Goal: Task Accomplishment & Management: Use online tool/utility

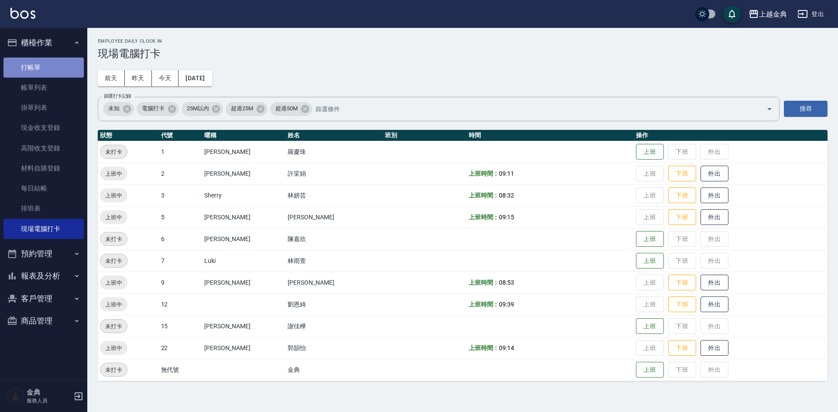
click at [42, 64] on link "打帳單" at bounding box center [43, 68] width 80 height 20
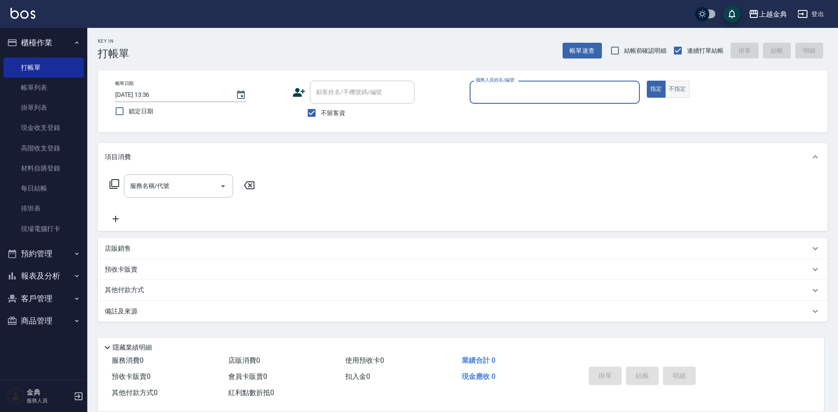
click at [670, 90] on button "不指定" at bounding box center [677, 89] width 24 height 17
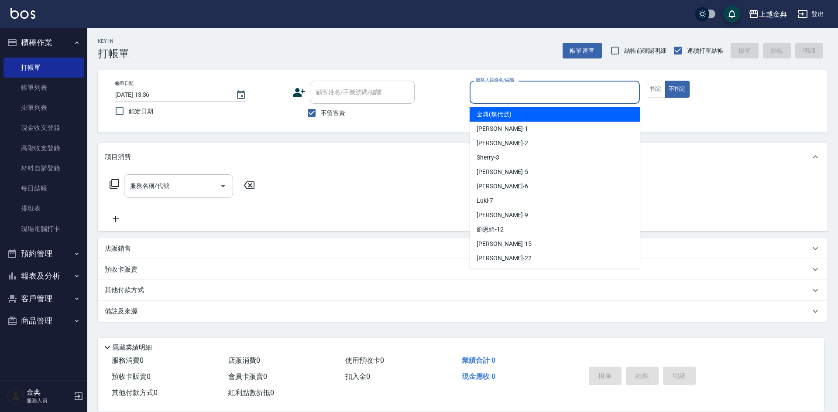
click at [599, 86] on input "服務人員姓名/編號" at bounding box center [554, 92] width 162 height 15
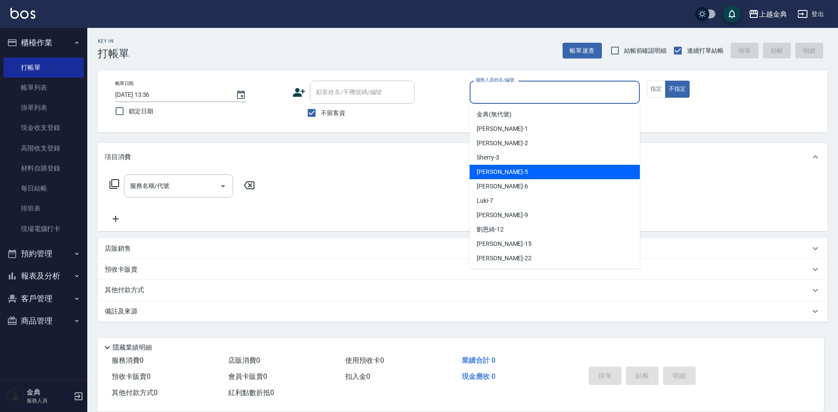
click at [506, 169] on div "小雅 -5" at bounding box center [554, 172] width 170 height 14
type input "[PERSON_NAME]-5"
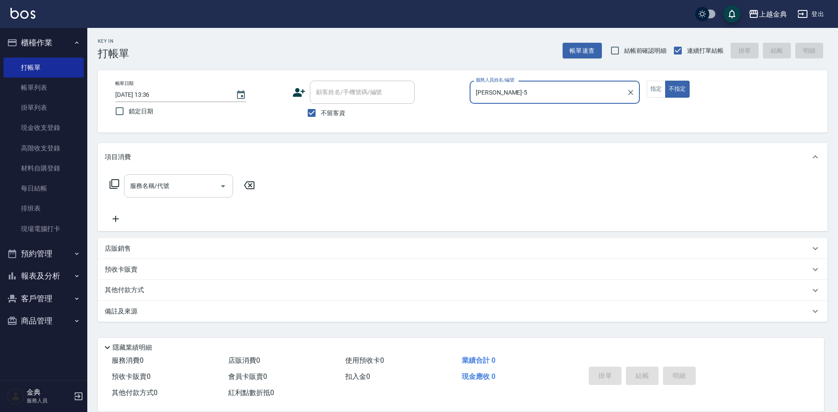
click at [205, 185] on input "服務名稱/代號" at bounding box center [172, 185] width 88 height 15
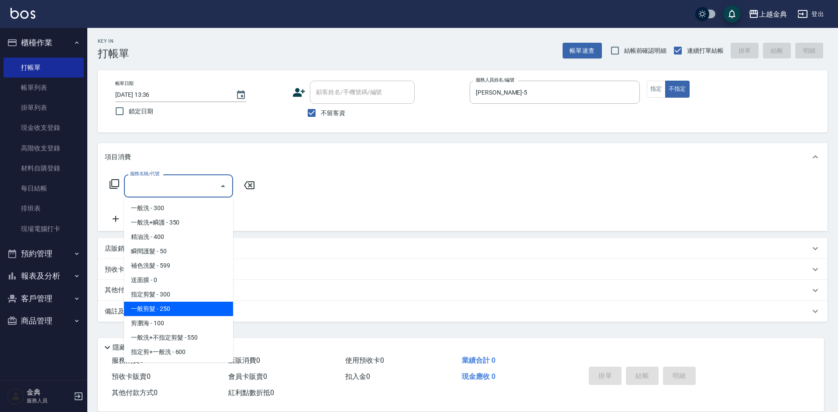
click at [168, 302] on span "一般剪髮 - 250" at bounding box center [178, 309] width 109 height 14
type input "一般剪髮(200)"
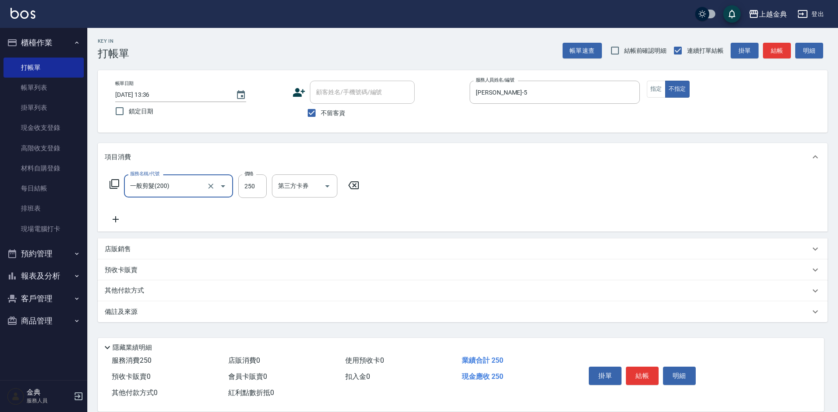
click at [117, 219] on icon at bounding box center [116, 219] width 22 height 10
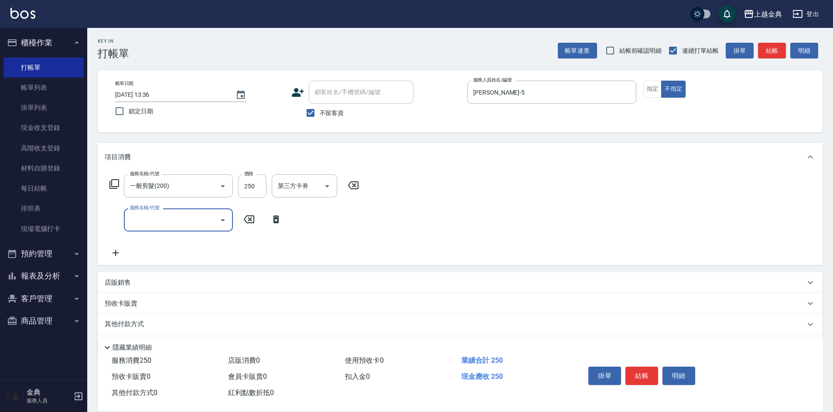
click at [136, 219] on input "服務名稱/代號" at bounding box center [172, 219] width 88 height 15
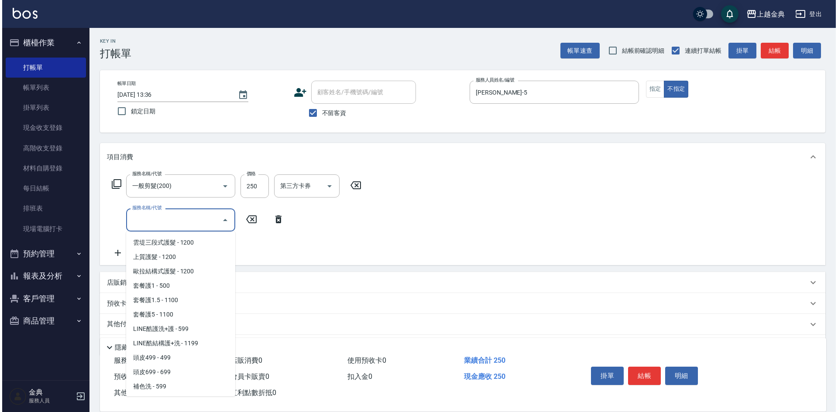
scroll to position [567, 0]
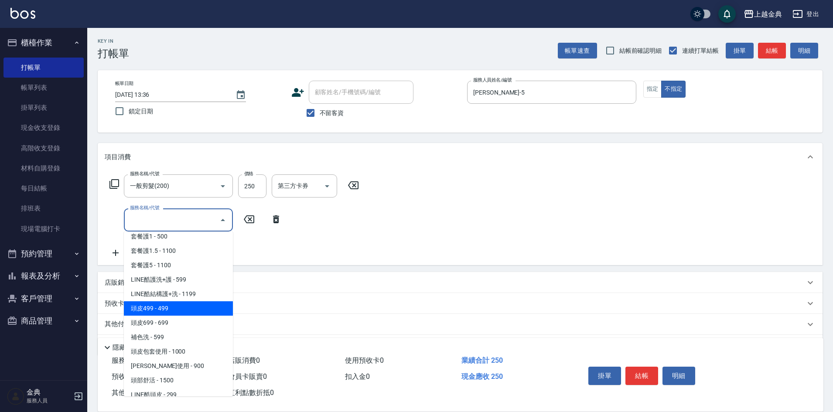
click at [167, 309] on span "頭皮499 - 499" at bounding box center [178, 308] width 109 height 14
type input "頭皮499(601)"
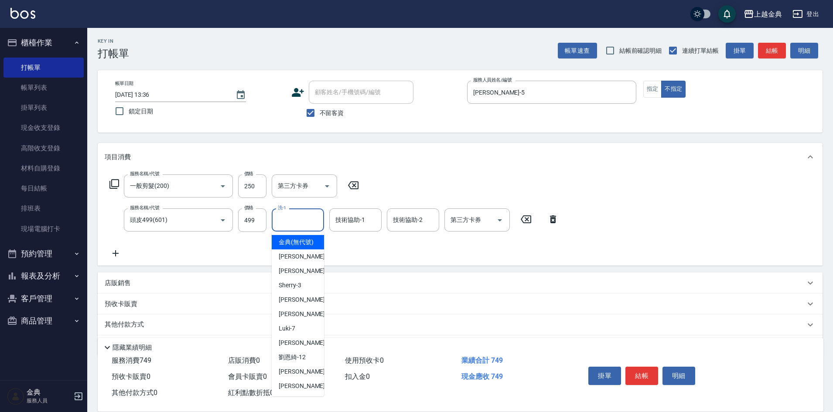
click at [302, 221] on input "洗-1" at bounding box center [298, 219] width 44 height 15
click at [292, 391] on span "[PERSON_NAME] -22" at bounding box center [306, 386] width 55 height 9
type input "[PERSON_NAME]-22"
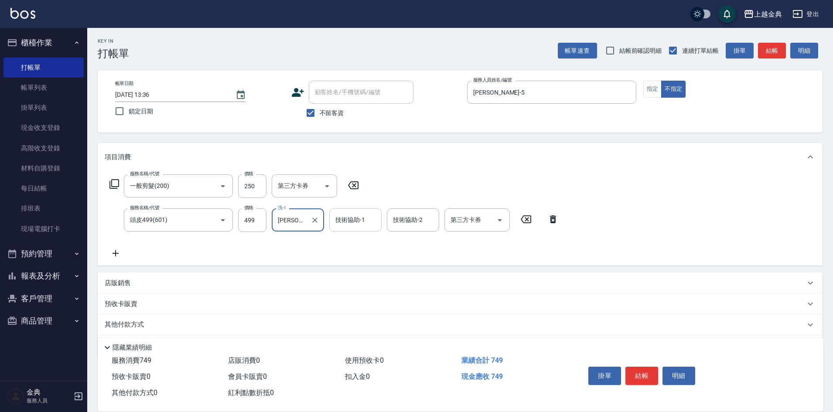
click at [348, 220] on div "技術協助-1 技術協助-1" at bounding box center [355, 220] width 52 height 23
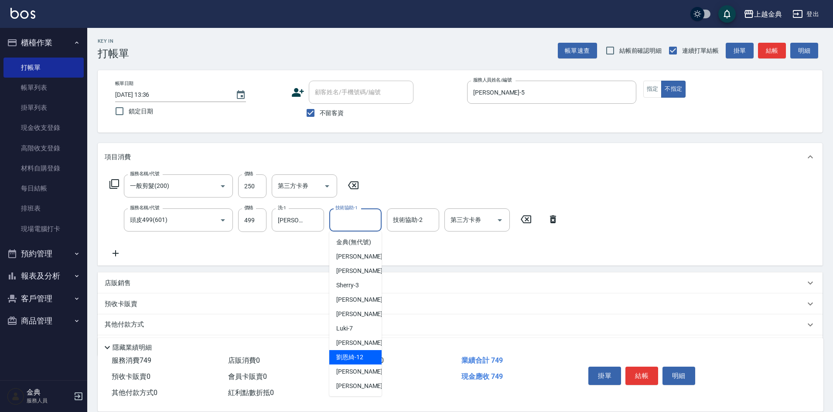
click at [360, 362] on span "[PERSON_NAME]-12" at bounding box center [349, 357] width 27 height 9
type input "[PERSON_NAME]-12"
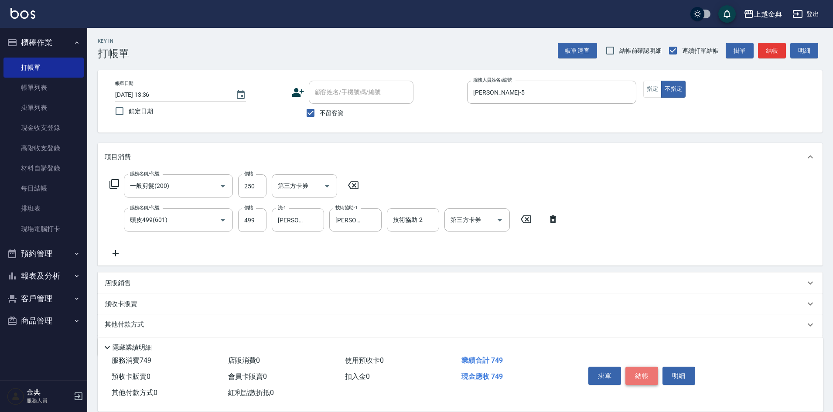
click at [647, 368] on button "結帳" at bounding box center [642, 376] width 33 height 18
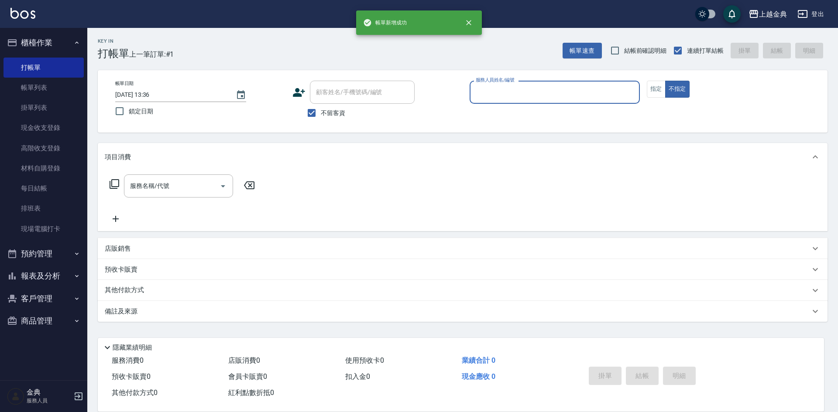
click at [587, 94] on input "服務人員姓名/編號" at bounding box center [554, 92] width 162 height 15
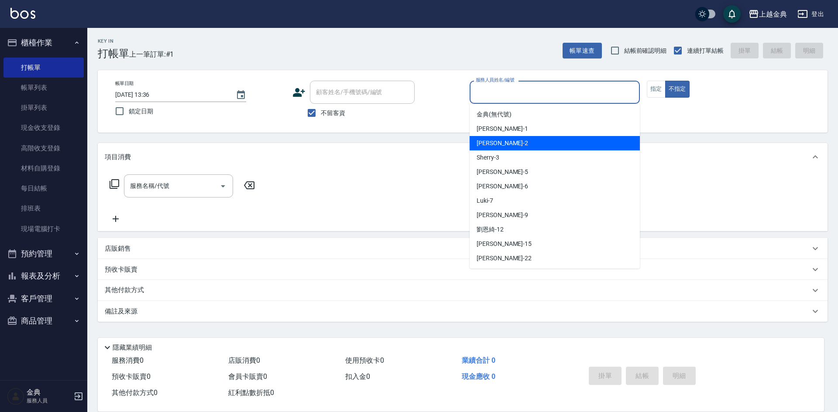
click at [496, 148] on div "Cindy -2" at bounding box center [554, 143] width 170 height 14
type input "Cindy-2"
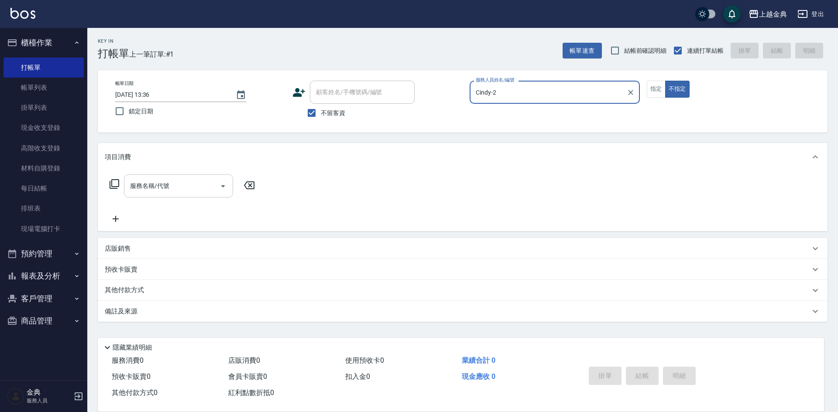
click at [160, 194] on div "服務名稱/代號" at bounding box center [178, 186] width 109 height 23
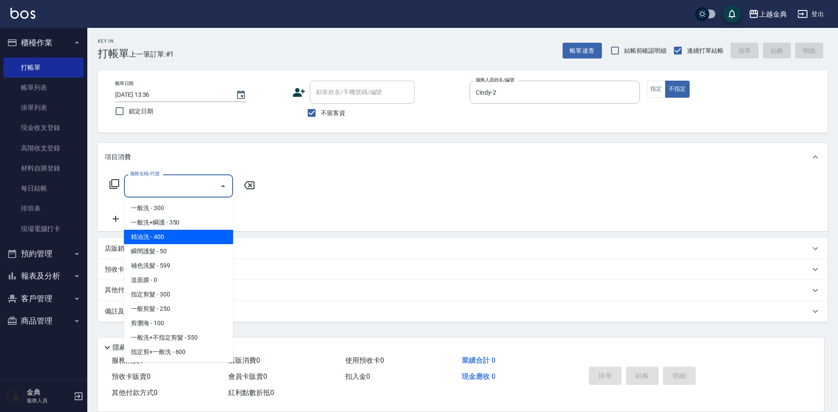
click at [171, 236] on span "精油洗 - 400" at bounding box center [178, 237] width 109 height 14
type input "精油洗(102)"
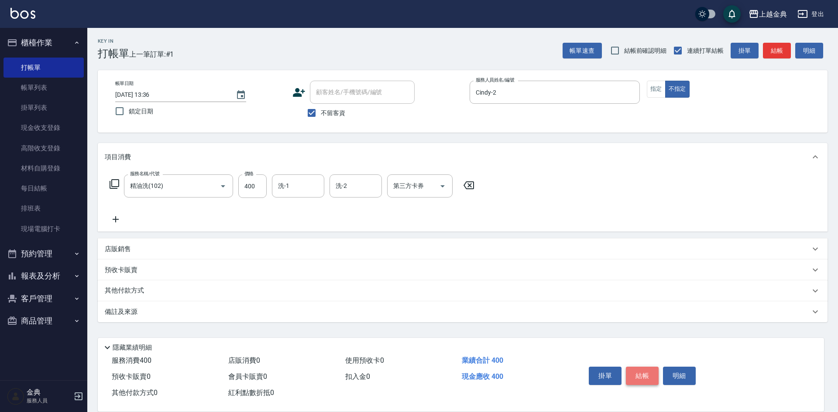
click at [639, 368] on button "結帳" at bounding box center [642, 376] width 33 height 18
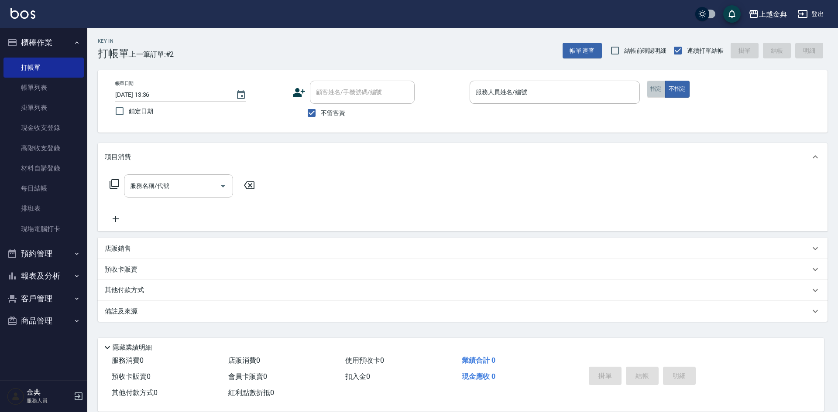
click at [656, 88] on button "指定" at bounding box center [656, 89] width 19 height 17
click at [588, 93] on input "服務人員姓名/編號" at bounding box center [554, 92] width 162 height 15
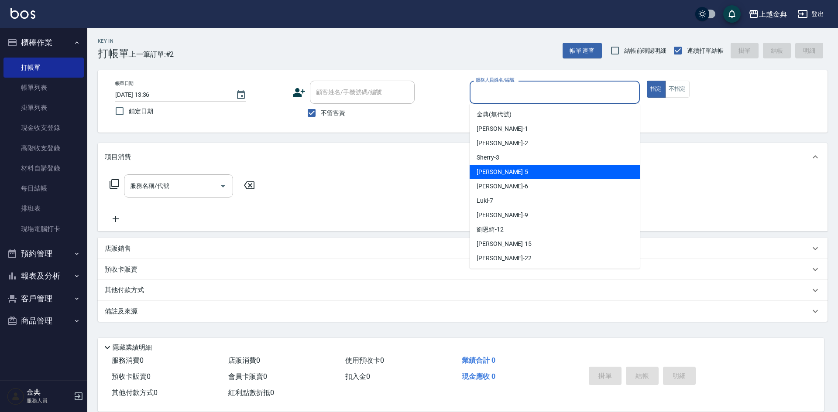
click at [499, 175] on div "小雅 -5" at bounding box center [554, 172] width 170 height 14
type input "[PERSON_NAME]-5"
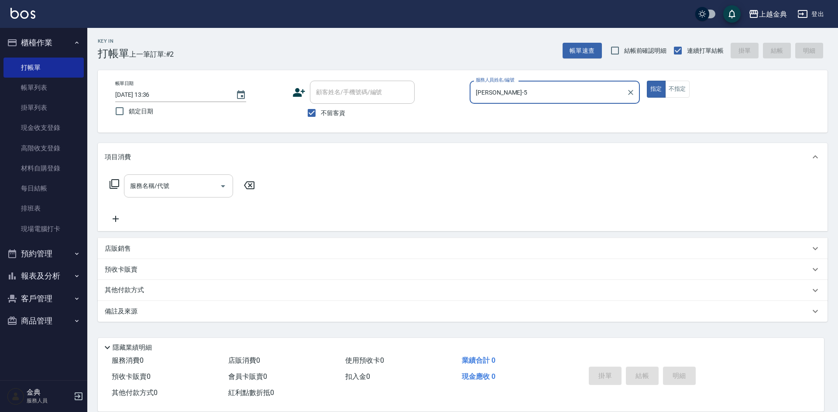
click at [164, 184] on div "服務名稱/代號 服務名稱/代號" at bounding box center [178, 186] width 109 height 23
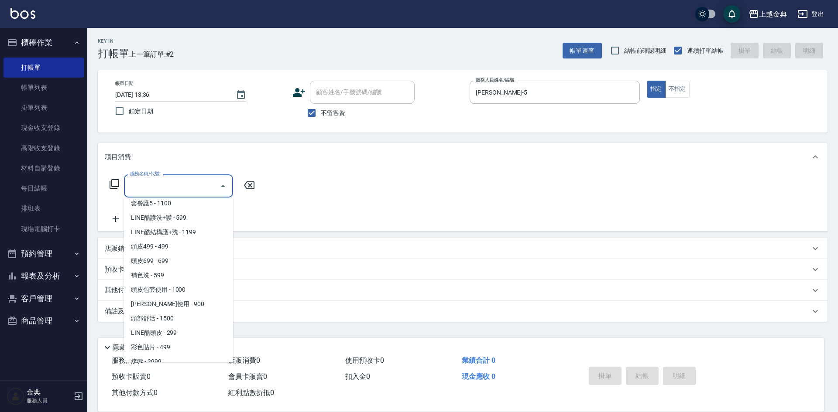
scroll to position [611, 0]
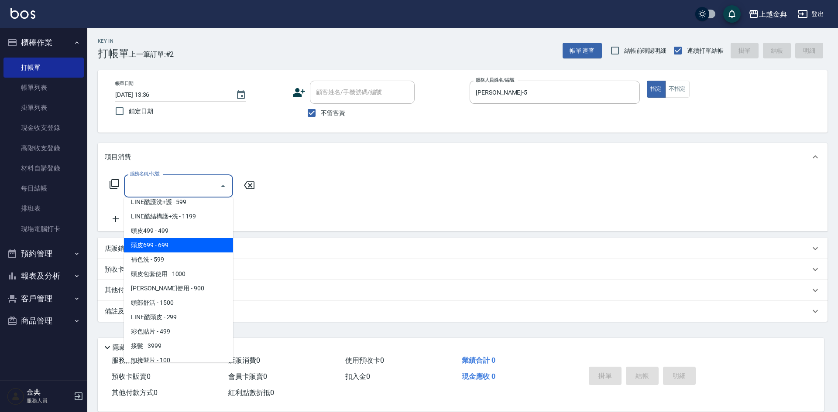
click at [181, 244] on span "頭皮699 - 699" at bounding box center [178, 245] width 109 height 14
type input "頭皮699(602)"
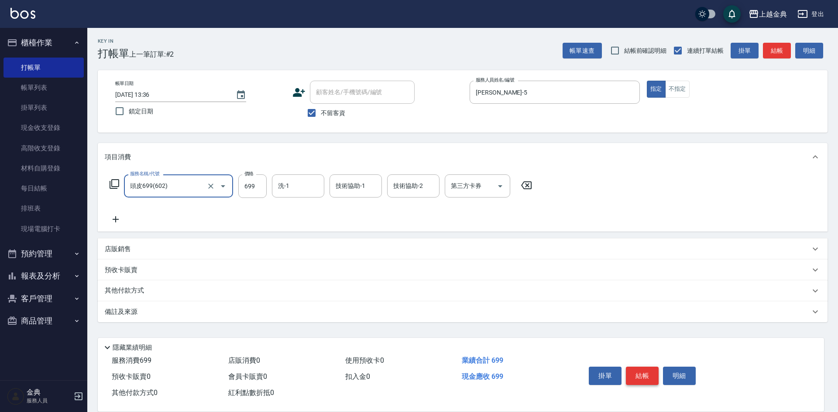
click at [647, 371] on button "結帳" at bounding box center [642, 376] width 33 height 18
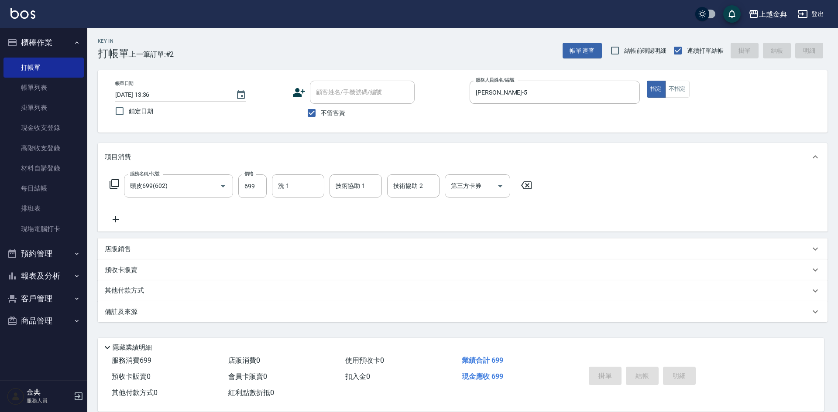
type input "[DATE] 13:37"
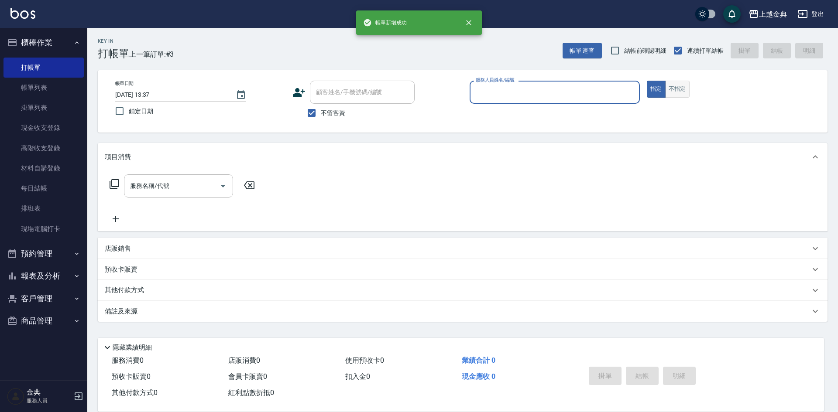
click at [679, 82] on button "不指定" at bounding box center [677, 89] width 24 height 17
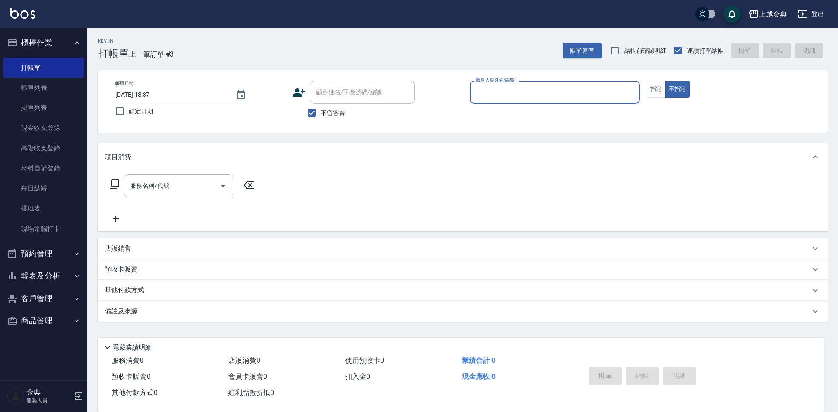
drag, startPoint x: 614, startPoint y: 95, endPoint x: 582, endPoint y: 96, distance: 32.3
click at [614, 95] on input "服務人員姓名/編號" at bounding box center [554, 92] width 162 height 15
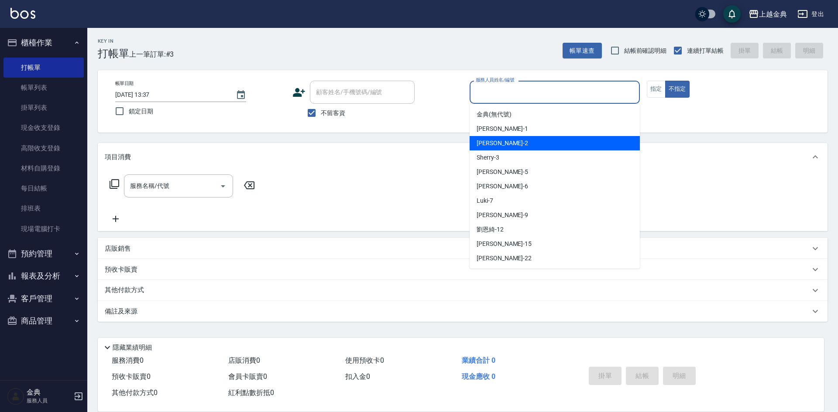
click at [494, 147] on span "Cindy -2" at bounding box center [501, 143] width 51 height 9
type input "Cindy-2"
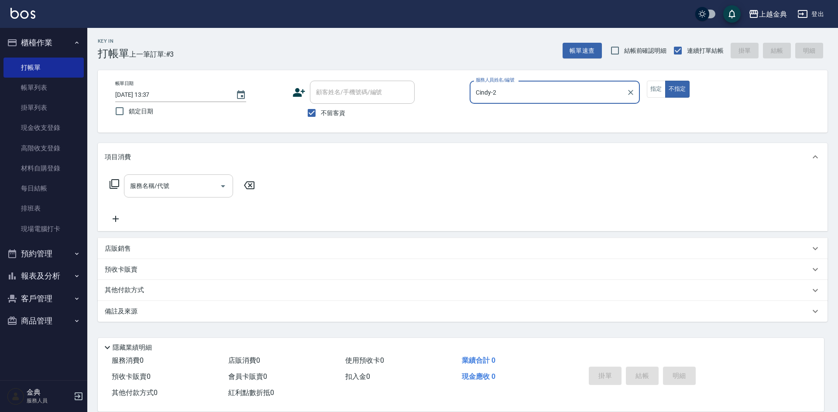
click at [180, 193] on input "服務名稱/代號" at bounding box center [172, 185] width 88 height 15
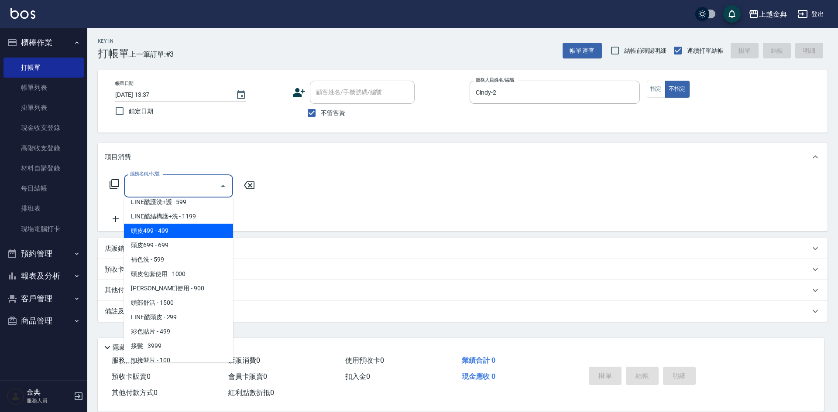
click at [181, 230] on span "頭皮499 - 499" at bounding box center [178, 231] width 109 height 14
type input "頭皮499(601)"
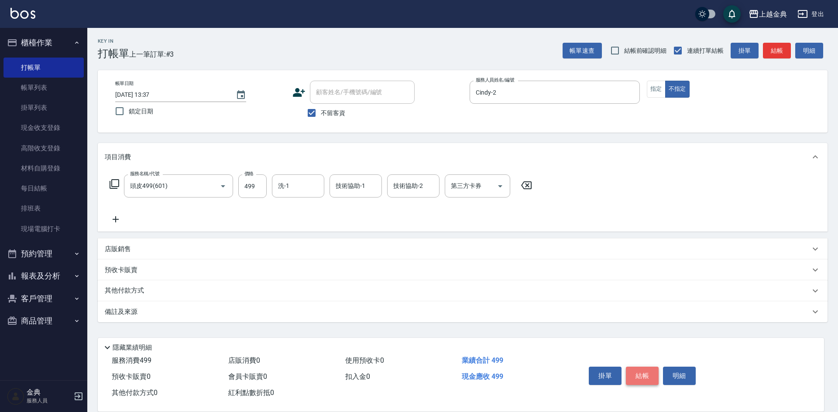
click at [640, 367] on button "結帳" at bounding box center [642, 376] width 33 height 18
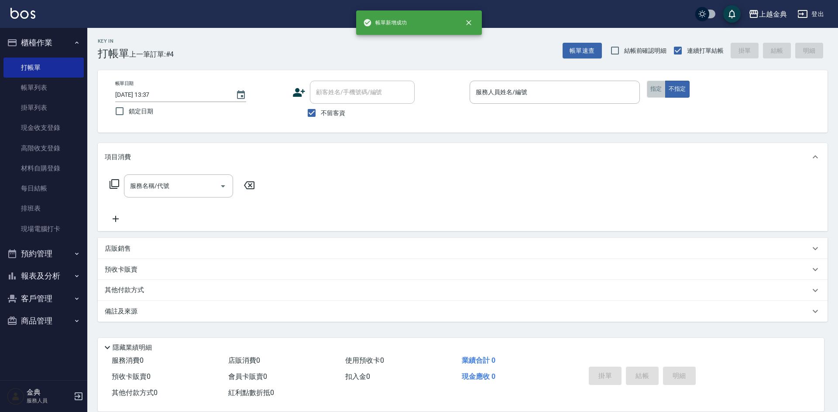
click at [660, 88] on button "指定" at bounding box center [656, 89] width 19 height 17
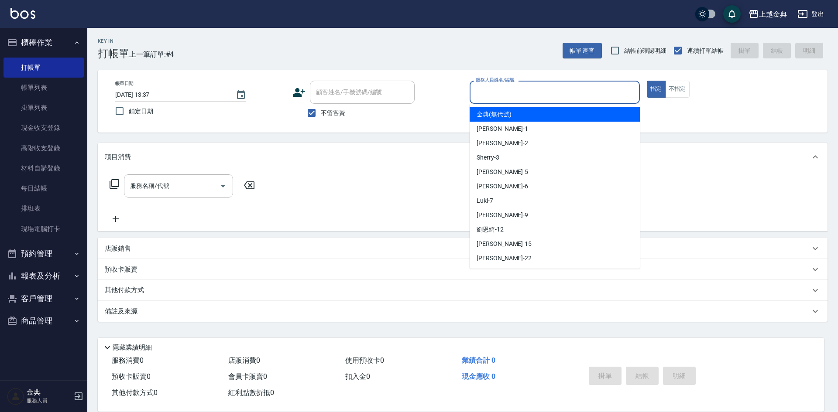
click at [593, 87] on input "服務人員姓名/編號" at bounding box center [554, 92] width 162 height 15
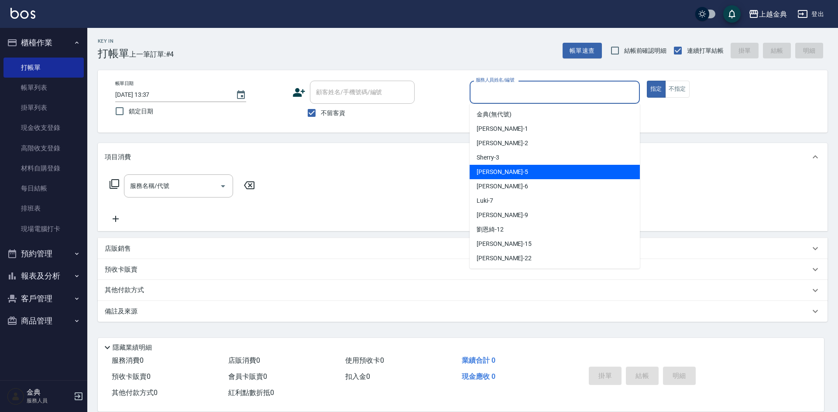
click at [496, 169] on div "小雅 -5" at bounding box center [554, 172] width 170 height 14
type input "[PERSON_NAME]-5"
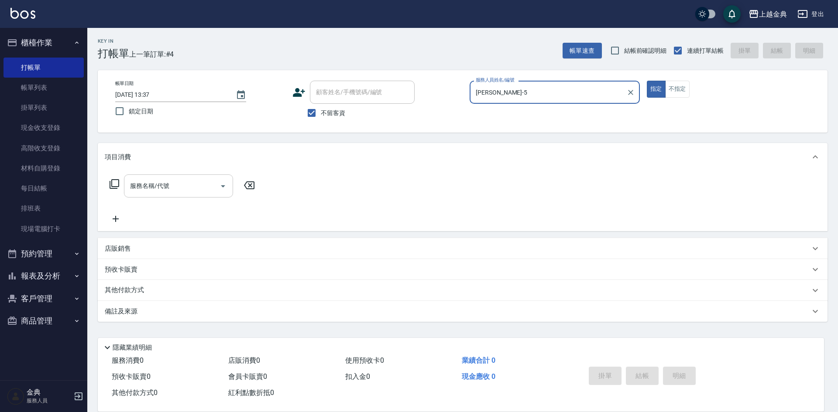
click at [162, 177] on div "服務名稱/代號" at bounding box center [178, 186] width 109 height 23
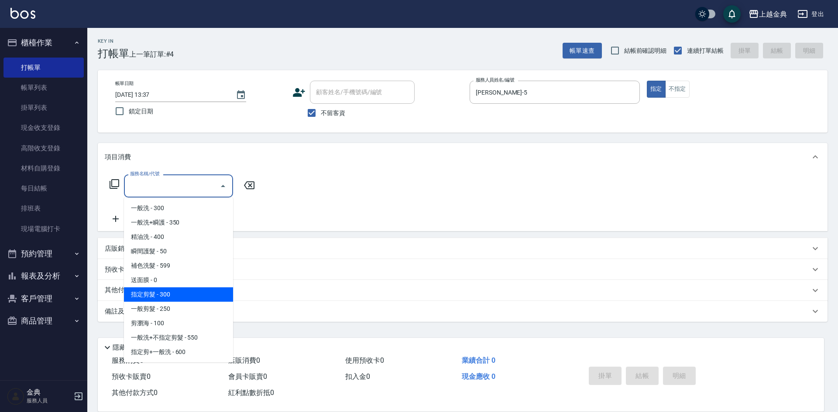
click at [166, 291] on span "指定剪髮 - 300" at bounding box center [178, 295] width 109 height 14
type input "指定剪髮(199)"
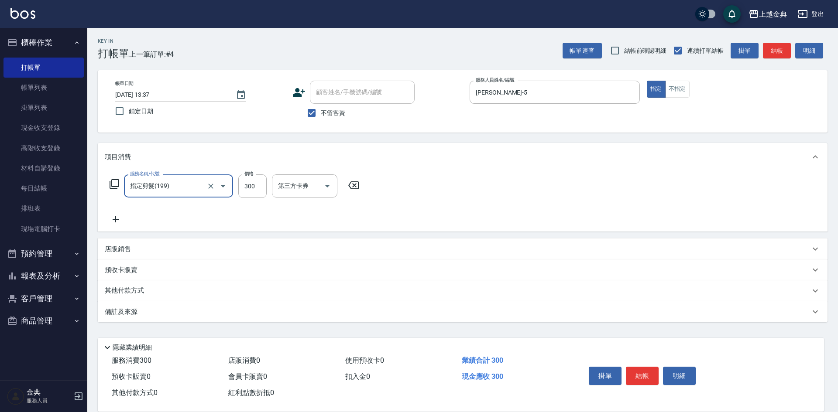
click at [117, 218] on icon at bounding box center [116, 219] width 22 height 10
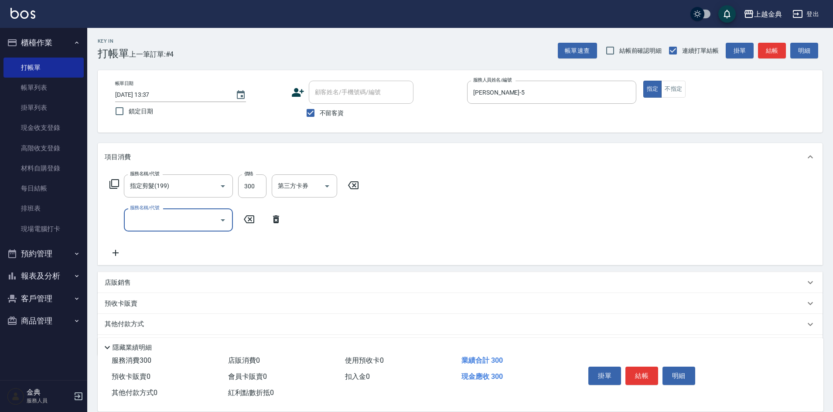
click at [156, 222] on input "服務名稱/代號" at bounding box center [172, 219] width 88 height 15
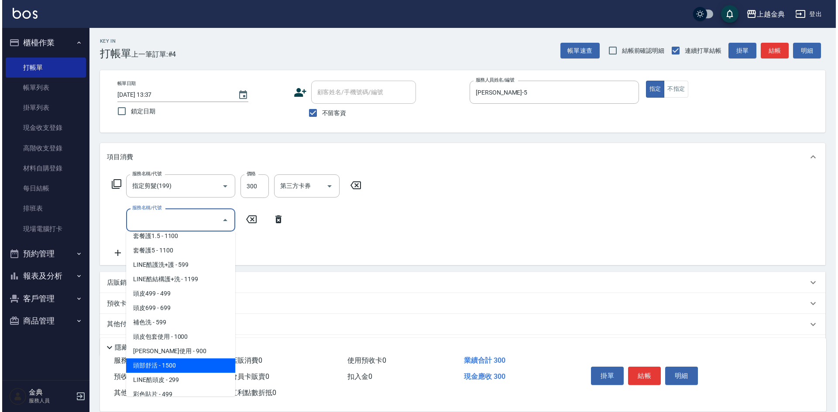
scroll to position [567, 0]
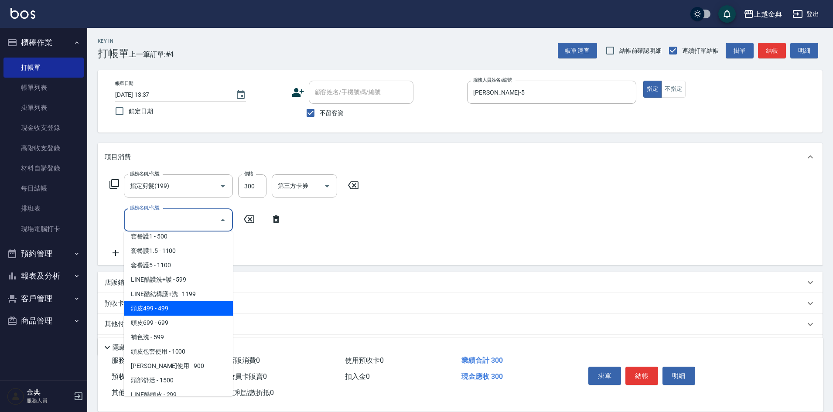
click at [183, 312] on span "頭皮499 - 499" at bounding box center [178, 308] width 109 height 14
type input "頭皮499(601)"
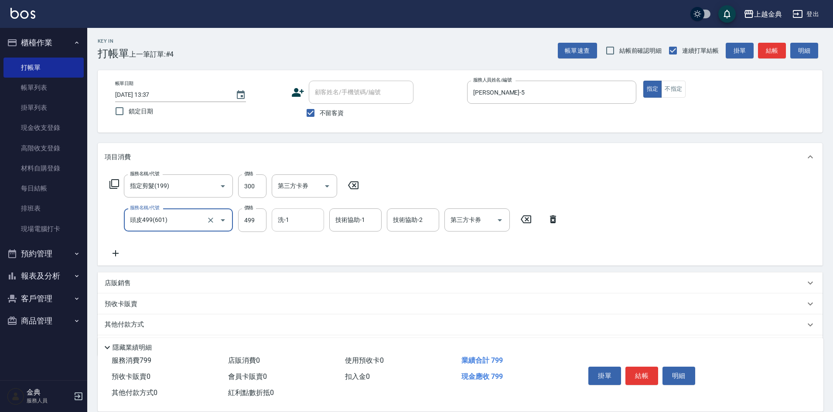
click at [289, 224] on input "洗-1" at bounding box center [298, 219] width 44 height 15
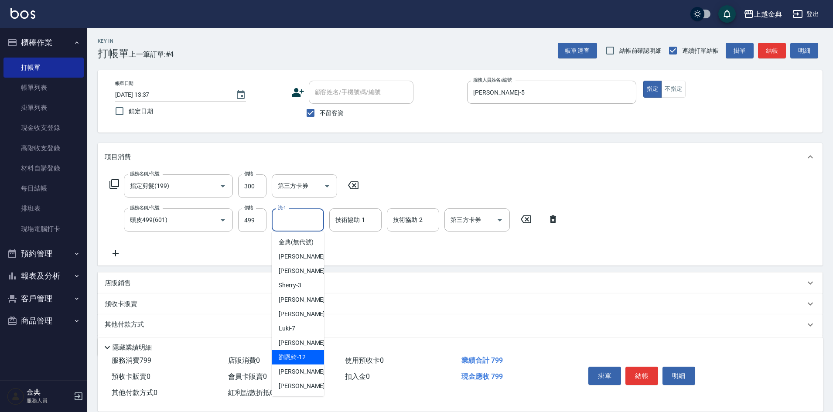
click at [301, 362] on span "[PERSON_NAME]-12" at bounding box center [292, 357] width 27 height 9
type input "[PERSON_NAME]-12"
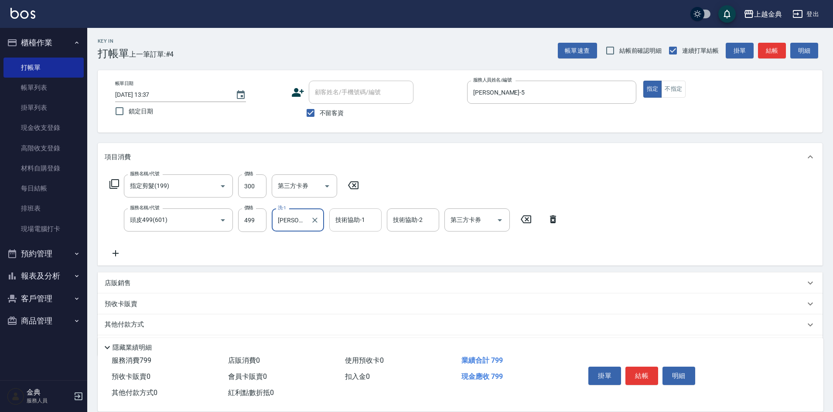
click at [347, 220] on div "技術協助-1 技術協助-1" at bounding box center [355, 220] width 52 height 23
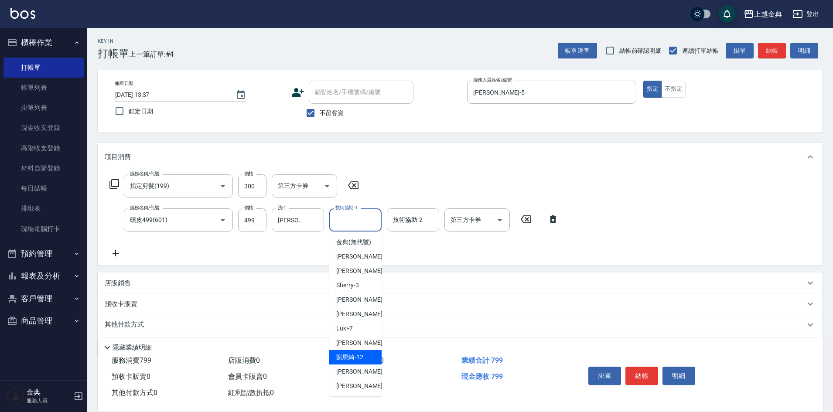
click at [359, 362] on span "[PERSON_NAME]-12" at bounding box center [349, 357] width 27 height 9
type input "[PERSON_NAME]-12"
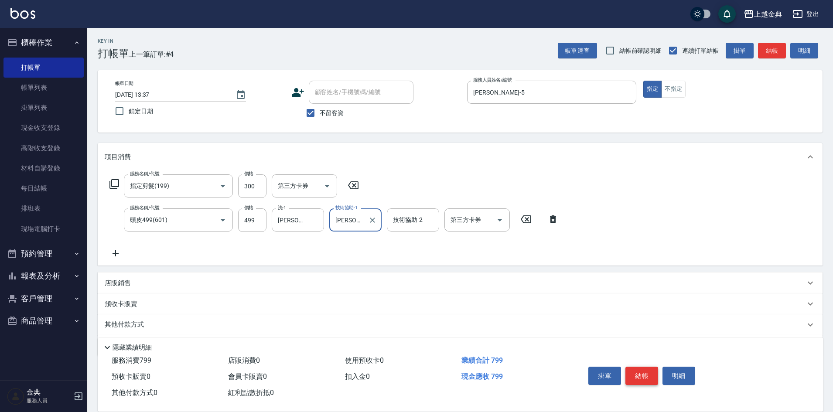
click at [643, 373] on button "結帳" at bounding box center [642, 376] width 33 height 18
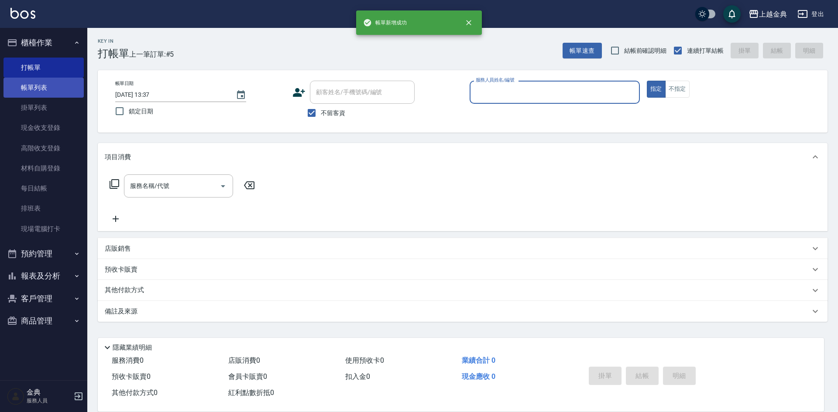
click at [35, 91] on link "帳單列表" at bounding box center [43, 88] width 80 height 20
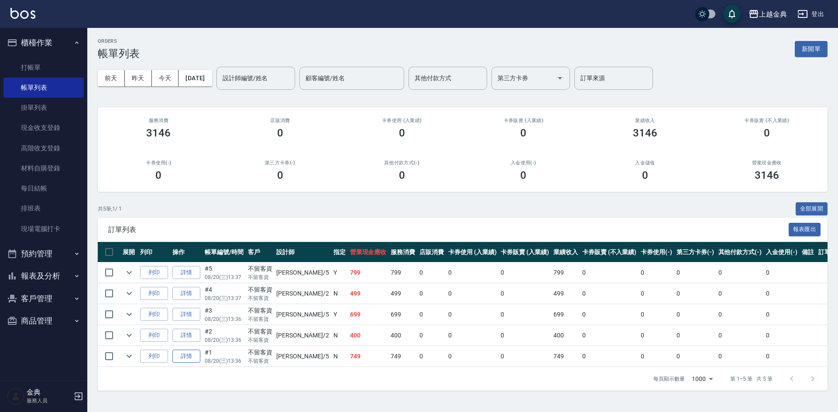
click at [200, 357] on link "詳情" at bounding box center [186, 357] width 28 height 14
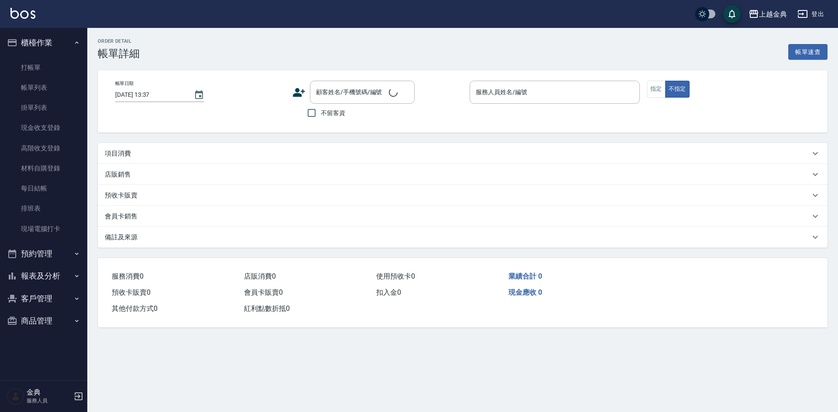
type input "[DATE] 13:36"
checkbox input "true"
type input "[PERSON_NAME]-5"
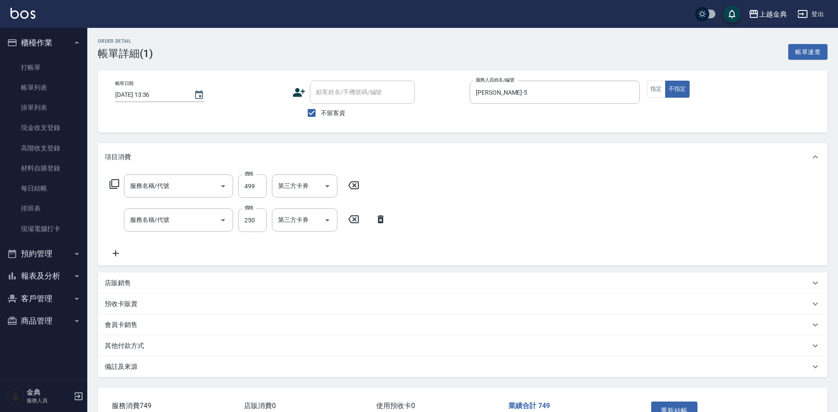
type input "頭皮499(601)"
type input "一般剪髮(200)"
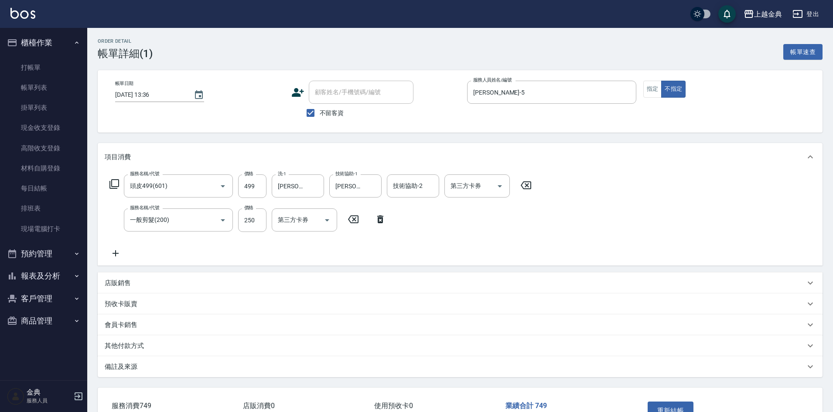
click at [663, 410] on button "重新結帳" at bounding box center [671, 411] width 46 height 18
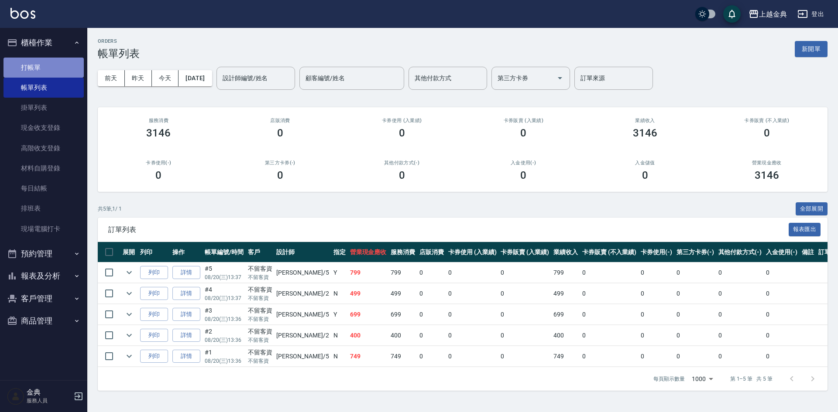
click at [40, 63] on link "打帳單" at bounding box center [43, 68] width 80 height 20
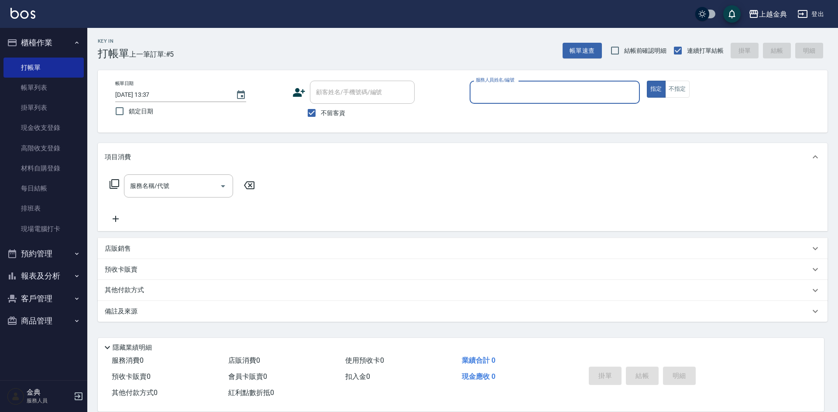
click at [598, 93] on input "服務人員姓名/編號" at bounding box center [554, 92] width 162 height 15
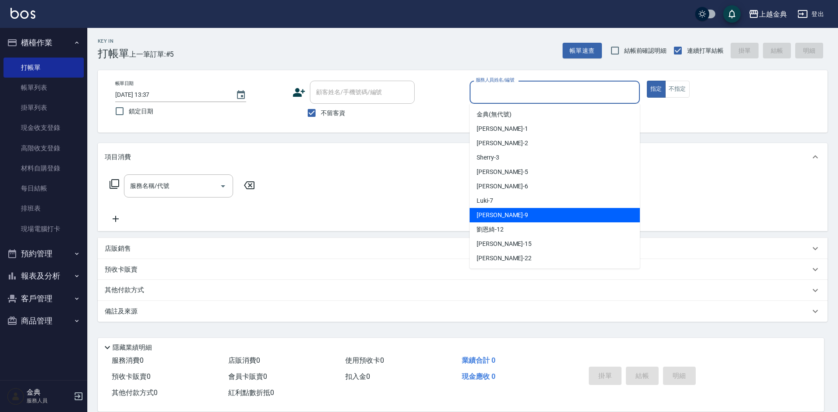
click at [499, 216] on div "[PERSON_NAME] -9" at bounding box center [554, 215] width 170 height 14
type input "[PERSON_NAME]-9"
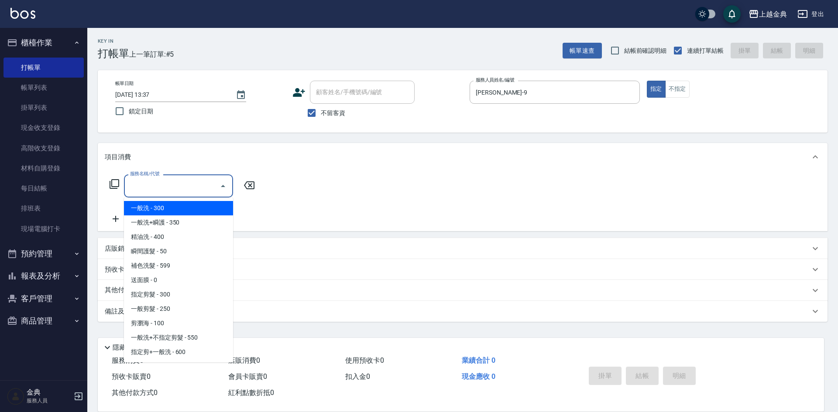
click at [189, 189] on input "服務名稱/代號" at bounding box center [172, 185] width 88 height 15
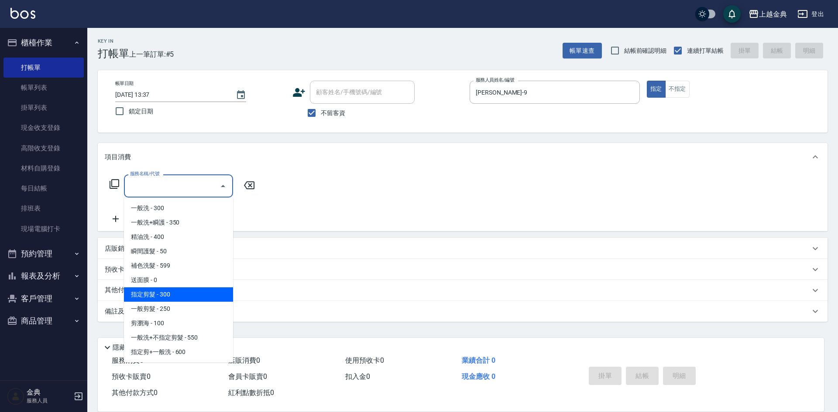
click at [188, 298] on span "指定剪髮 - 300" at bounding box center [178, 295] width 109 height 14
type input "指定剪髮(199)"
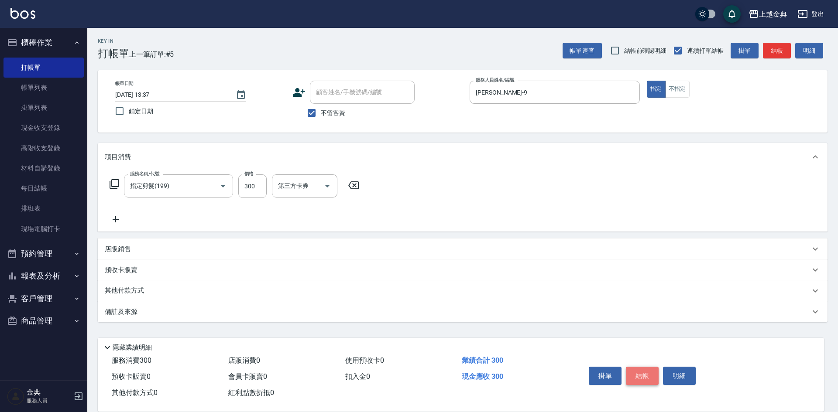
click at [640, 368] on button "結帳" at bounding box center [642, 376] width 33 height 18
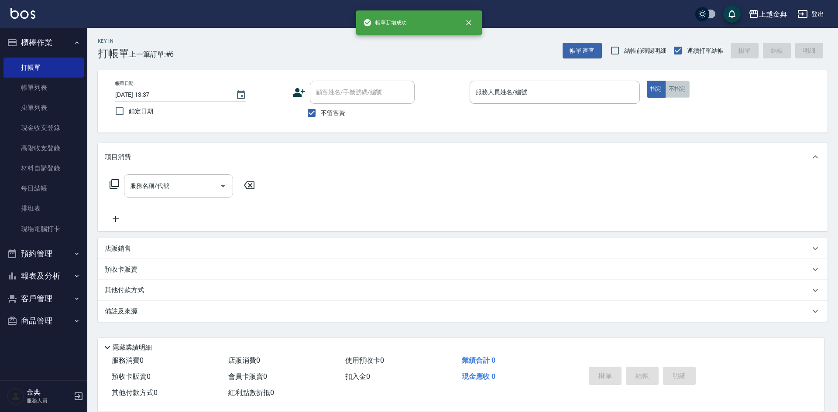
click at [679, 91] on button "不指定" at bounding box center [677, 89] width 24 height 17
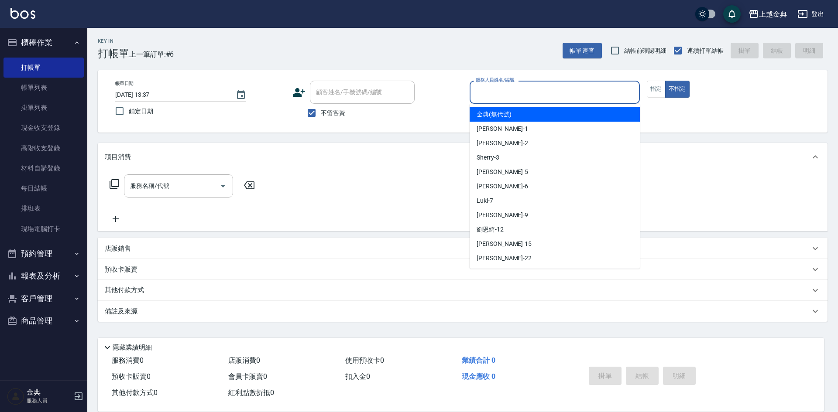
click at [557, 99] on input "服務人員姓名/編號" at bounding box center [554, 92] width 162 height 15
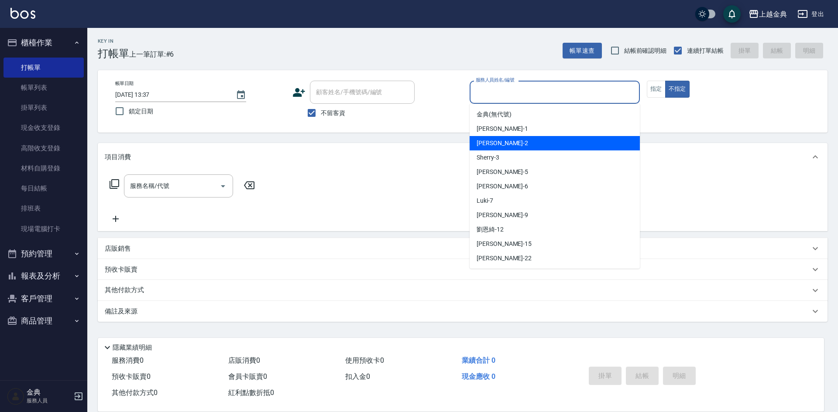
click at [487, 138] on div "Cindy -2" at bounding box center [554, 143] width 170 height 14
type input "Cindy-2"
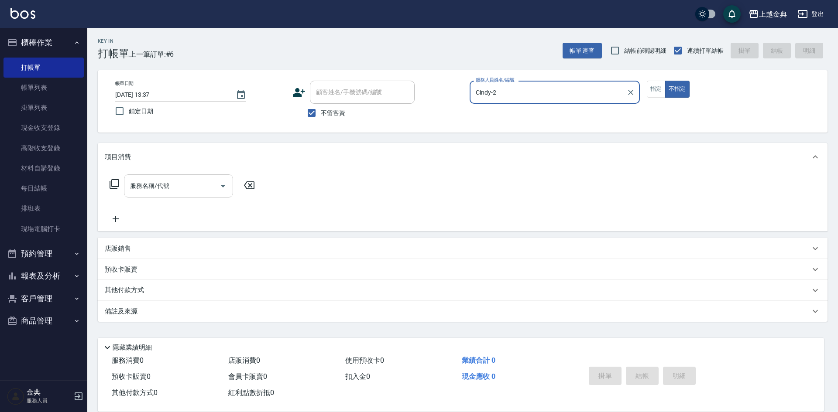
click at [161, 188] on input "服務名稱/代號" at bounding box center [172, 185] width 88 height 15
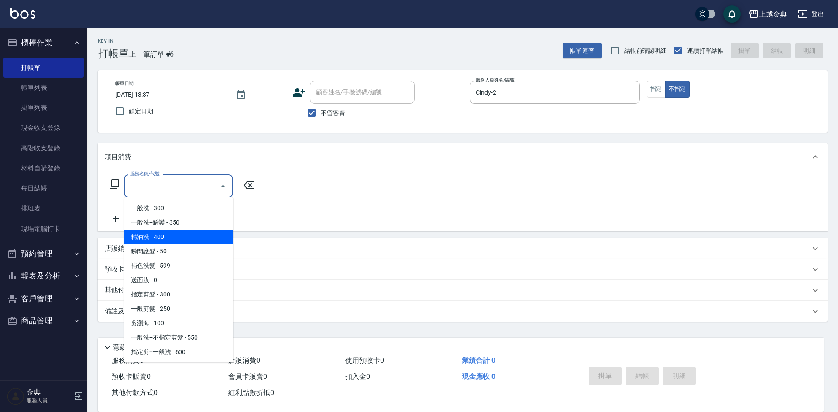
click at [174, 237] on span "精油洗 - 400" at bounding box center [178, 237] width 109 height 14
type input "精油洗(102)"
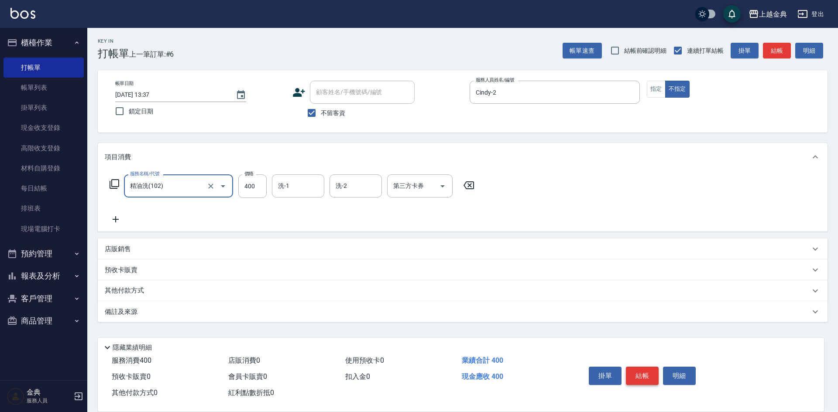
click at [640, 370] on button "結帳" at bounding box center [642, 376] width 33 height 18
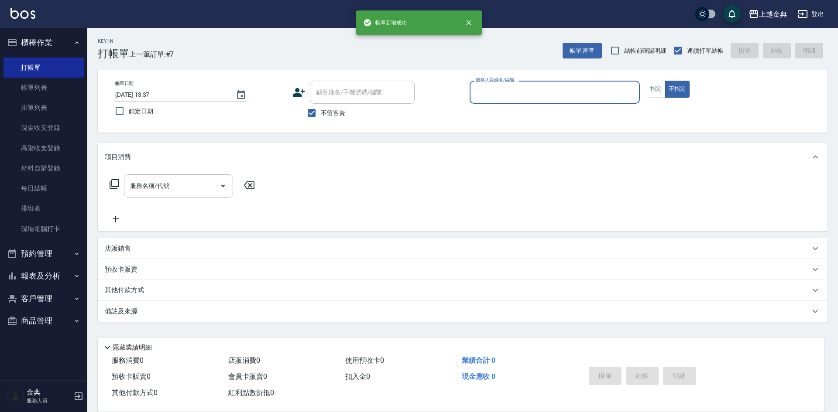
click at [572, 103] on div "服務人員姓名/編號" at bounding box center [554, 92] width 170 height 23
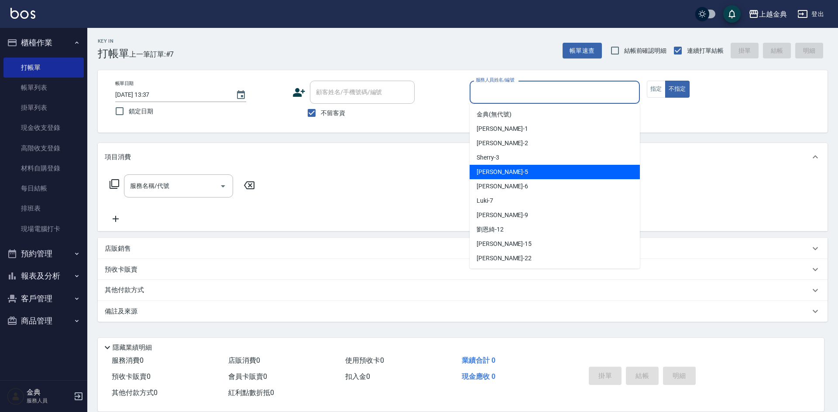
click at [496, 170] on div "小雅 -5" at bounding box center [554, 172] width 170 height 14
type input "[PERSON_NAME]-5"
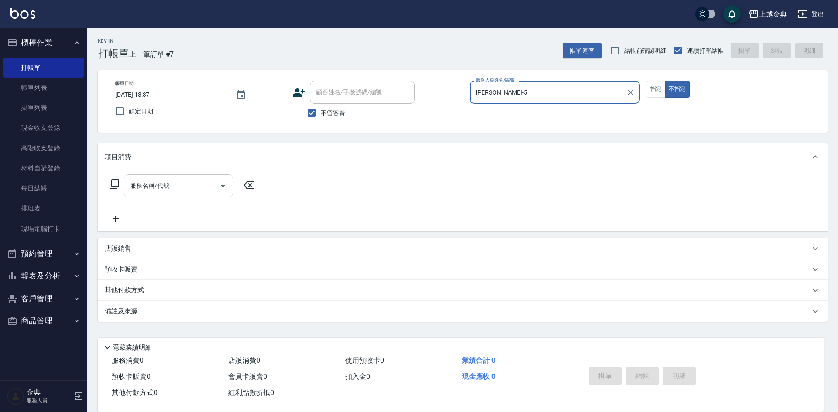
click at [170, 191] on input "服務名稱/代號" at bounding box center [172, 185] width 88 height 15
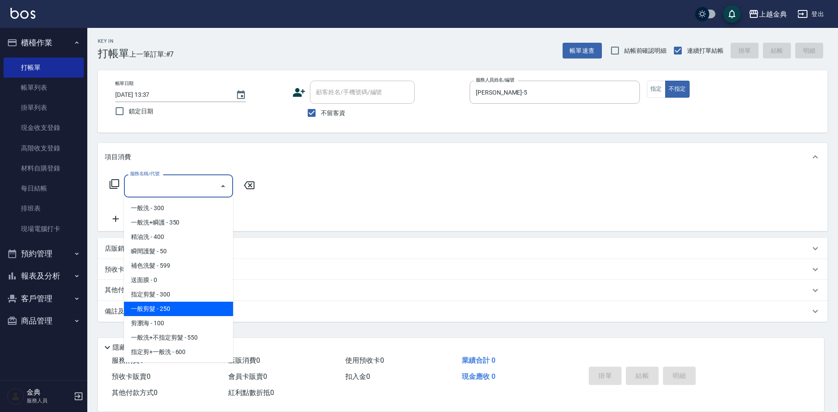
click at [174, 308] on span "一般剪髮 - 250" at bounding box center [178, 309] width 109 height 14
type input "一般剪髮(200)"
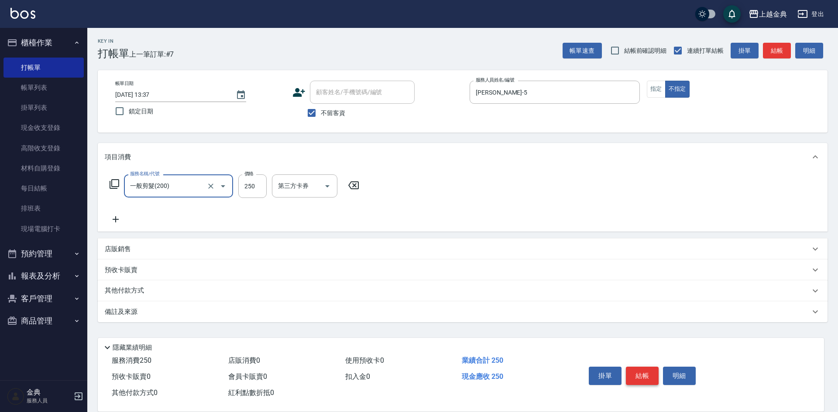
click at [646, 374] on button "結帳" at bounding box center [642, 376] width 33 height 18
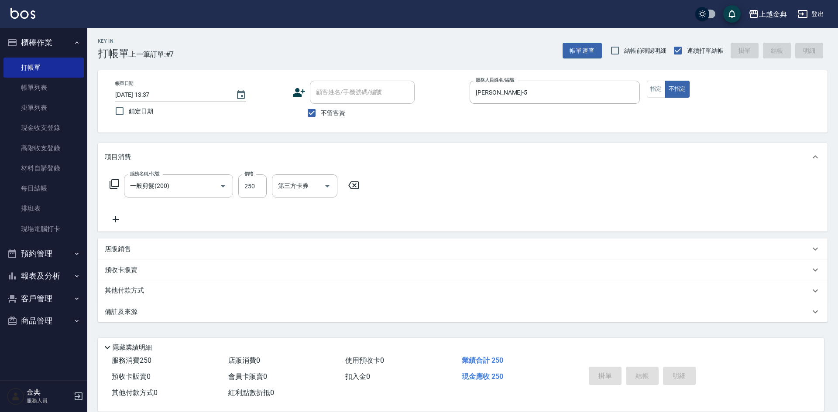
type input "[DATE] 13:38"
